Goal: Information Seeking & Learning: Learn about a topic

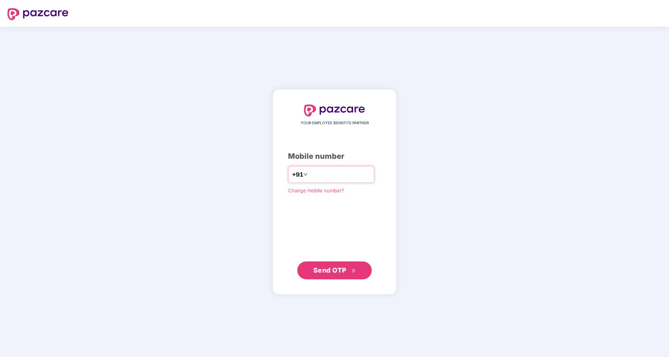
type input "*"
type input "**********"
click at [346, 269] on span "Send OTP" at bounding box center [329, 270] width 33 height 8
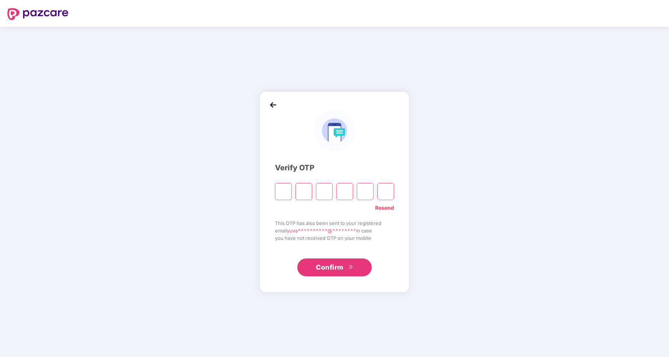
click at [289, 187] on input "Please enter verification code. Digit 1" at bounding box center [283, 191] width 17 height 17
click at [299, 189] on input "Digit 2" at bounding box center [304, 191] width 17 height 17
type input "*"
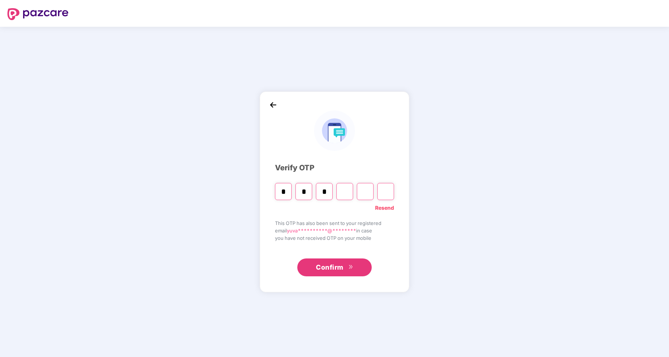
type input "*"
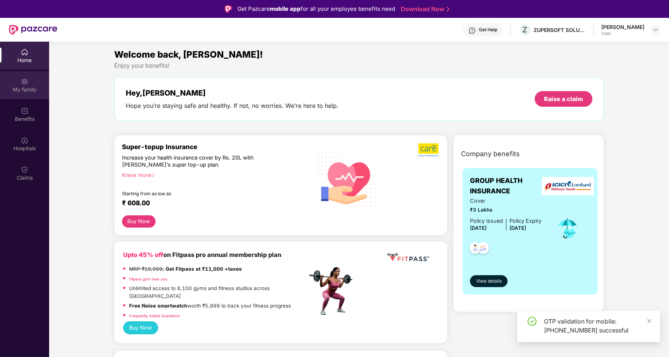
click at [26, 87] on div "My family" at bounding box center [24, 89] width 49 height 7
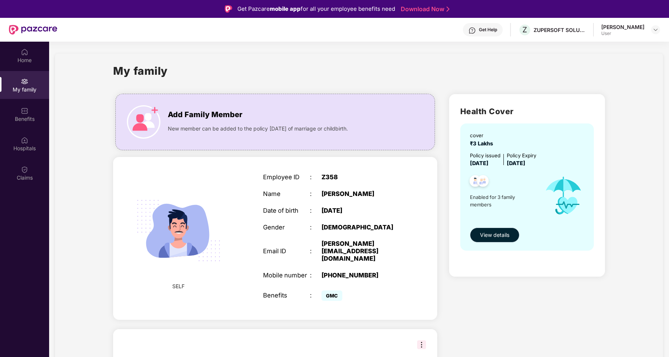
click at [490, 233] on span "View details" at bounding box center [494, 235] width 29 height 8
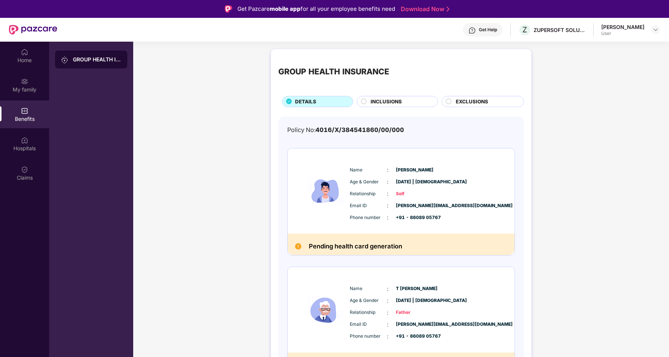
click at [363, 100] on circle at bounding box center [363, 101] width 5 height 5
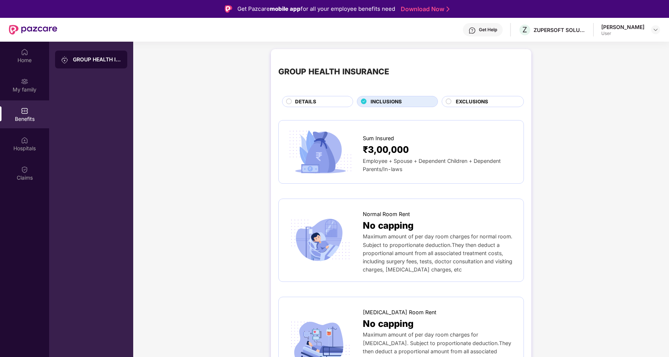
click at [467, 104] on span "EXCLUSIONS" at bounding box center [472, 102] width 32 height 8
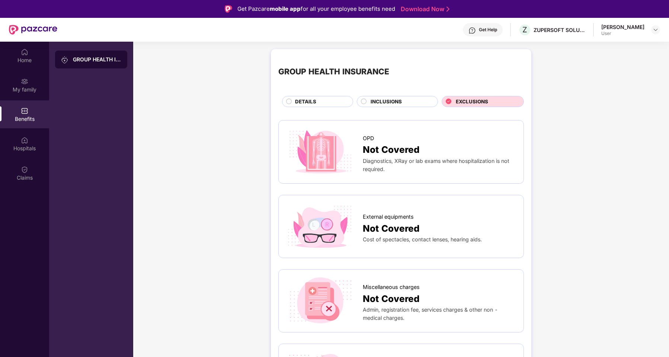
click at [310, 102] on span "DETAILS" at bounding box center [305, 102] width 21 height 8
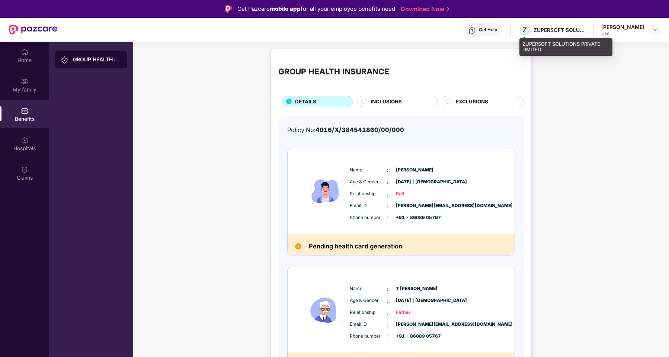
click at [579, 29] on div "ZUPERSOFT SOLUTIONS PRIVATE LIMITED" at bounding box center [560, 29] width 52 height 7
click at [646, 32] on div "[PERSON_NAME] M User" at bounding box center [630, 29] width 59 height 13
click at [653, 30] on img at bounding box center [656, 30] width 6 height 6
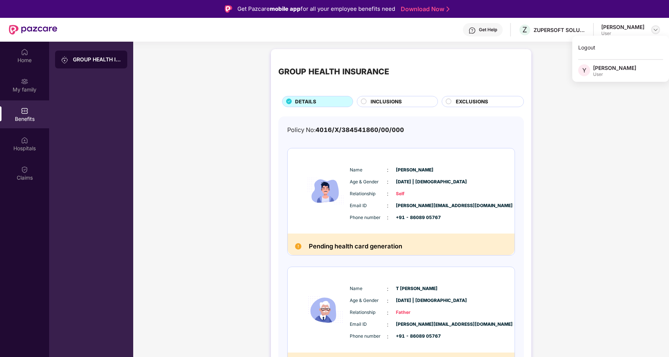
click at [653, 30] on img at bounding box center [656, 30] width 6 height 6
